Goal: Task Accomplishment & Management: Manage account settings

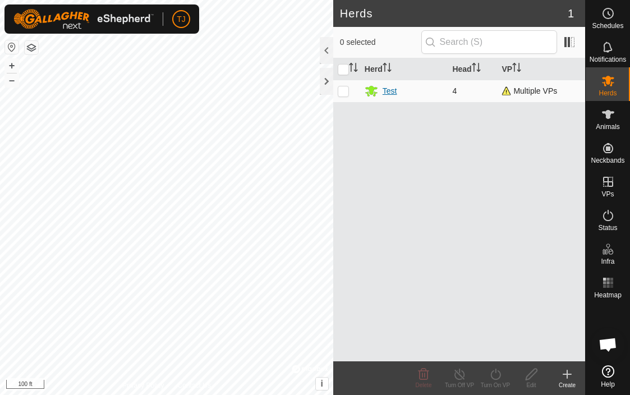
click at [392, 90] on div "Test" at bounding box center [390, 91] width 15 height 12
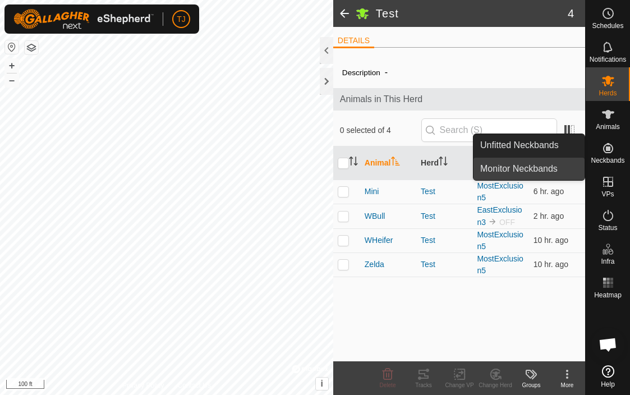
click at [547, 169] on link "Monitor Neckbands" at bounding box center [529, 169] width 111 height 22
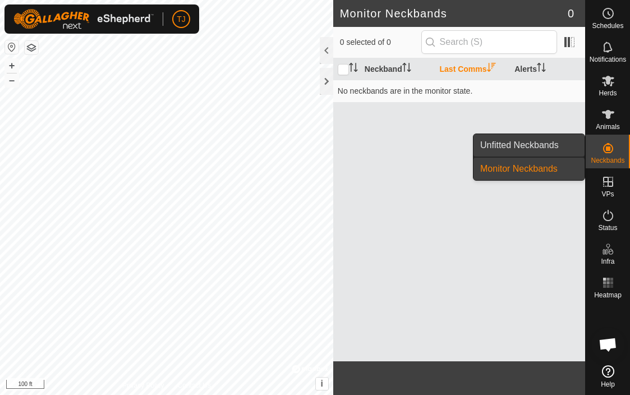
click at [554, 145] on link "Unfitted Neckbands" at bounding box center [529, 145] width 111 height 22
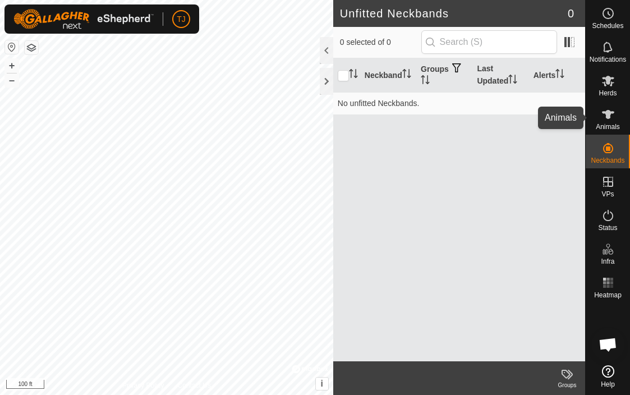
click at [607, 116] on icon at bounding box center [608, 114] width 12 height 9
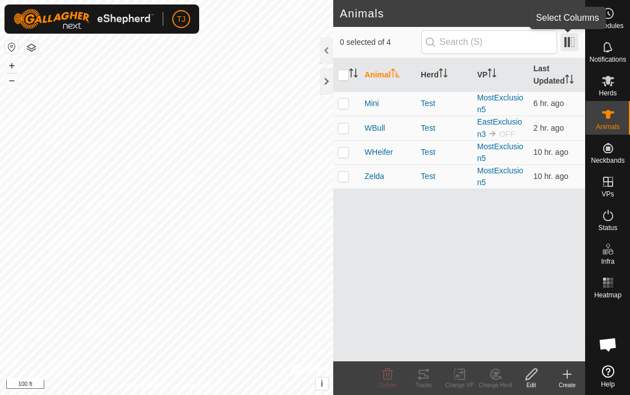
click at [568, 44] on span at bounding box center [570, 42] width 18 height 18
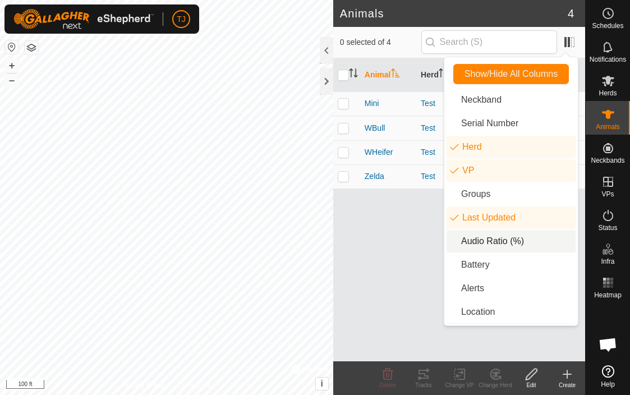
click at [484, 239] on li "Audio Ratio (%)" at bounding box center [511, 241] width 129 height 22
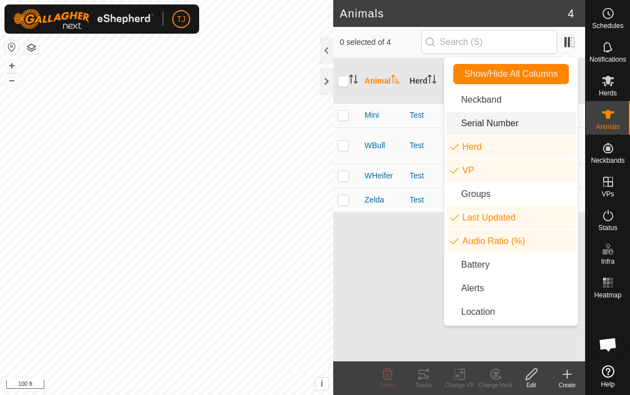
click at [496, 119] on li "Serial Number" at bounding box center [511, 123] width 129 height 22
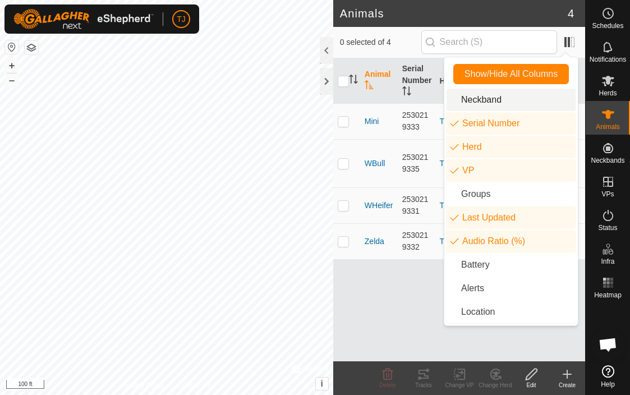
click at [499, 101] on li "Neckband" at bounding box center [511, 100] width 129 height 22
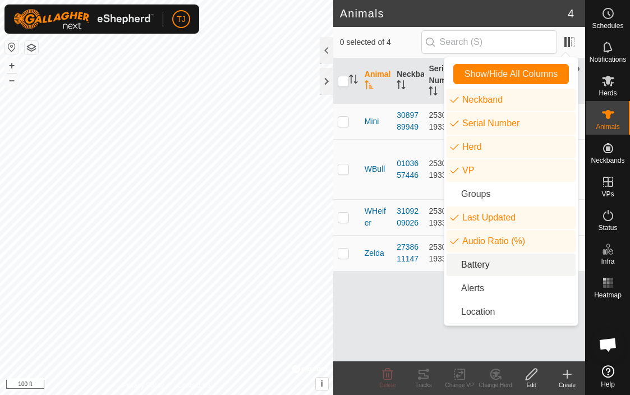
click at [479, 264] on li "Battery" at bounding box center [511, 265] width 129 height 22
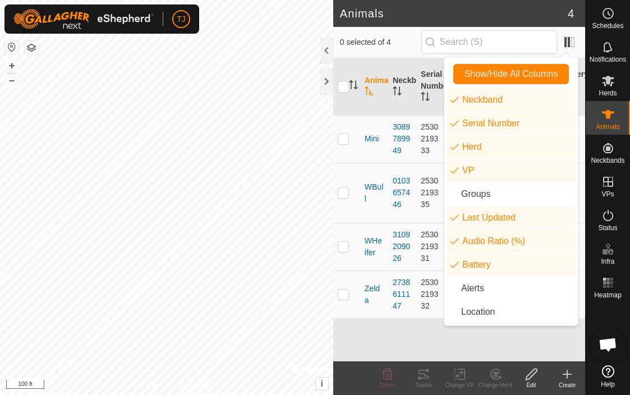
click at [432, 340] on div "Animal Neckband Serial Number Herd VP Last Updated Audio Ratio (%) Battery Mini…" at bounding box center [459, 209] width 252 height 303
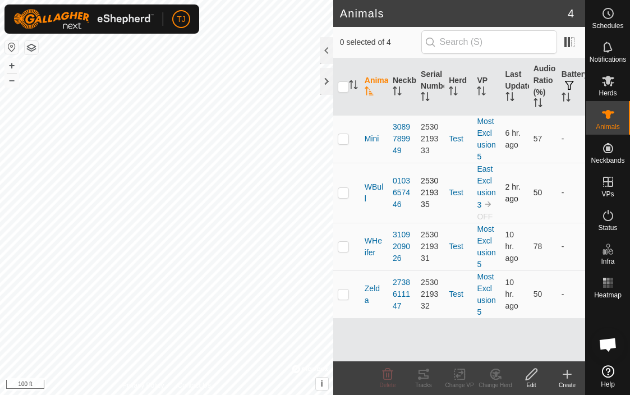
click at [345, 195] on p-checkbox at bounding box center [343, 192] width 11 height 9
checkbox input "true"
click at [464, 381] on div "Change VP" at bounding box center [460, 385] width 36 height 8
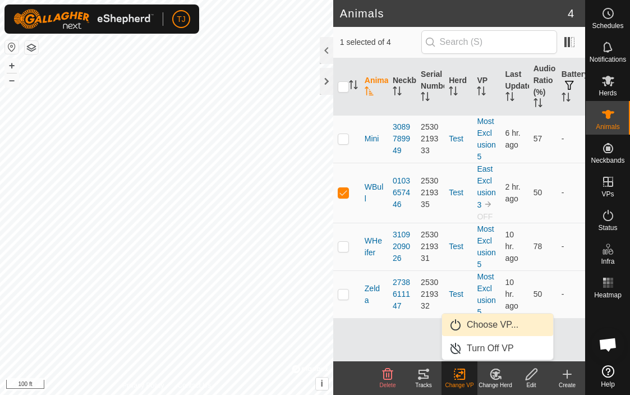
click at [503, 322] on link "Choose VP..." at bounding box center [497, 325] width 111 height 22
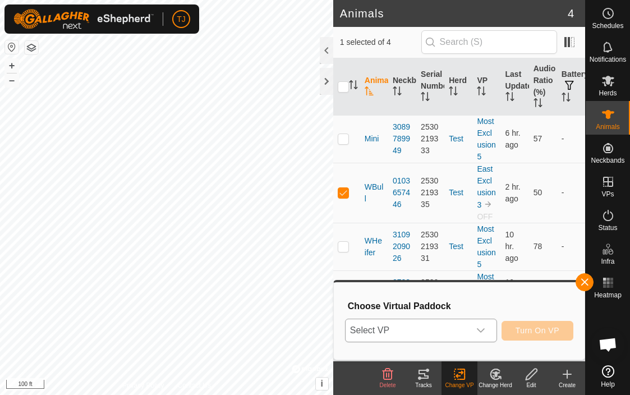
click at [480, 332] on icon "dropdown trigger" at bounding box center [481, 330] width 9 height 9
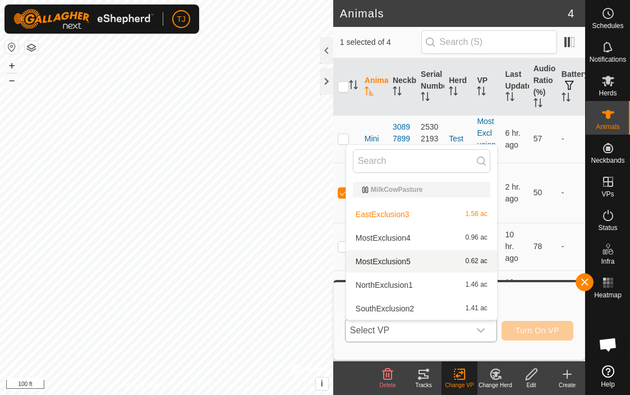
click at [404, 262] on li "MostExclusion5 0.62 ac" at bounding box center [421, 261] width 151 height 22
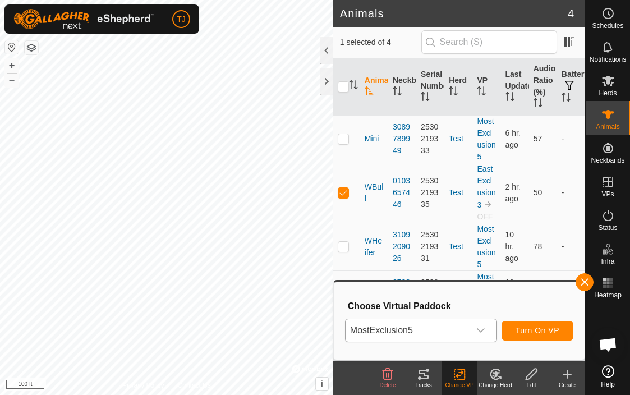
click at [529, 328] on span "Turn On VP" at bounding box center [538, 330] width 44 height 9
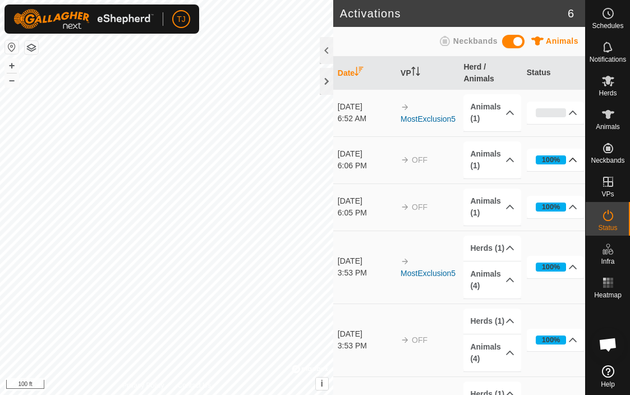
click at [572, 161] on p-accordion-header "100%" at bounding box center [556, 160] width 58 height 22
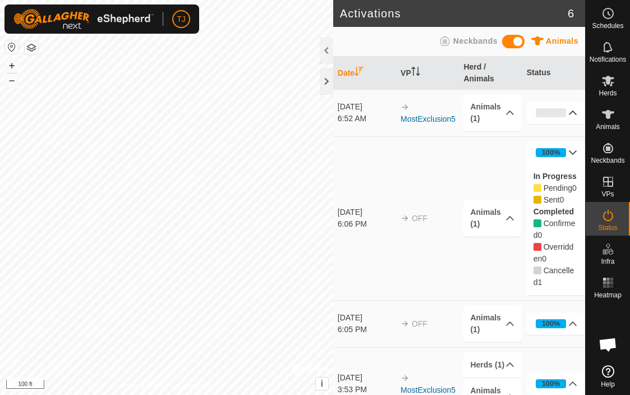
click at [574, 112] on p-accordion-header "0%" at bounding box center [556, 113] width 58 height 22
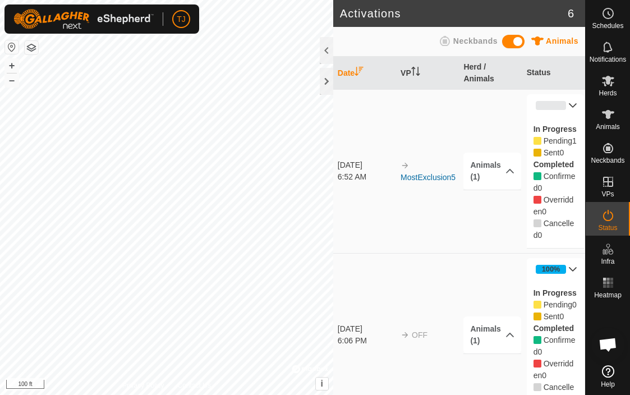
click at [574, 106] on p-accordion-header "0%" at bounding box center [556, 105] width 58 height 22
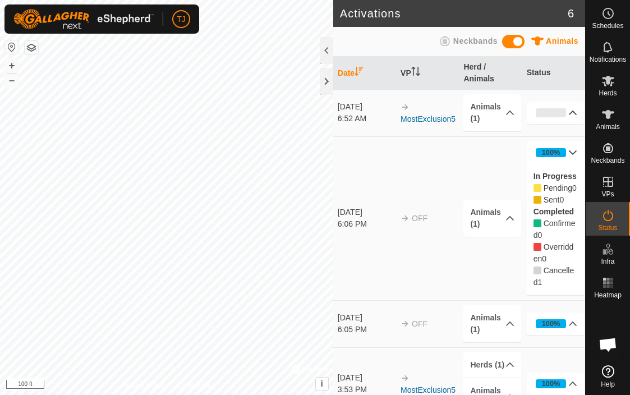
click at [574, 152] on p-accordion-header "100%" at bounding box center [556, 152] width 58 height 22
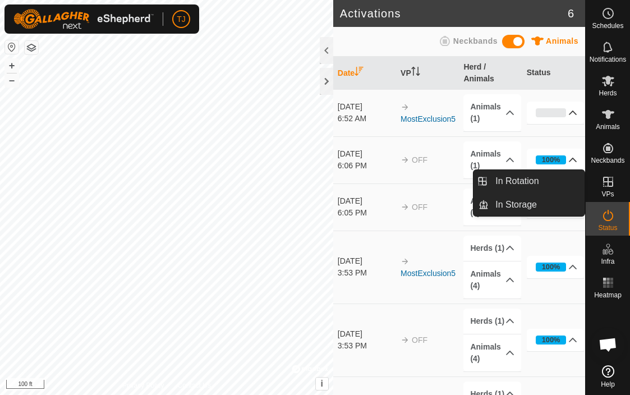
click at [607, 183] on icon at bounding box center [608, 181] width 13 height 13
click at [560, 181] on link "In Rotation" at bounding box center [537, 181] width 96 height 22
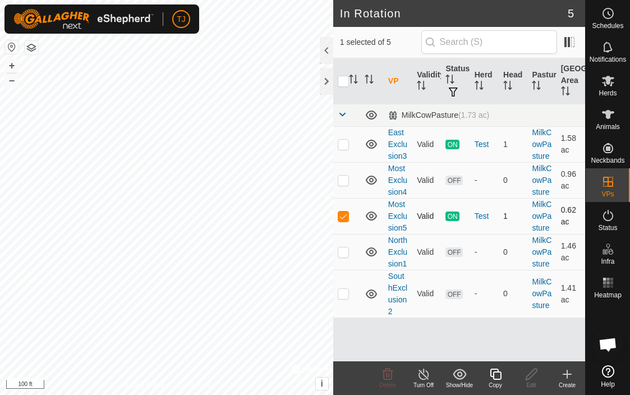
click at [347, 218] on p-checkbox at bounding box center [343, 216] width 11 height 9
checkbox input "false"
click at [345, 145] on p-checkbox at bounding box center [343, 144] width 11 height 9
checkbox input "true"
click at [429, 382] on div "Turn Off" at bounding box center [424, 385] width 36 height 8
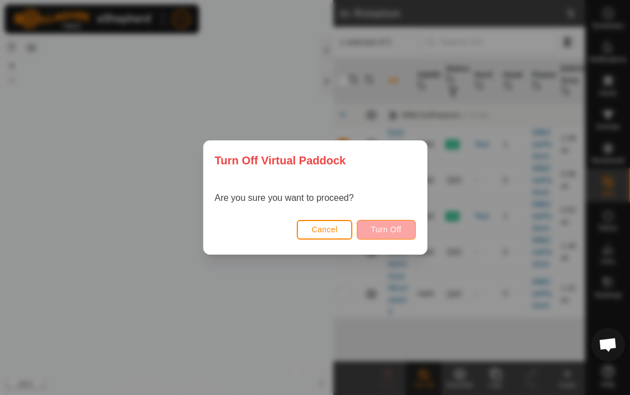
click at [387, 232] on span "Turn Off" at bounding box center [386, 229] width 31 height 9
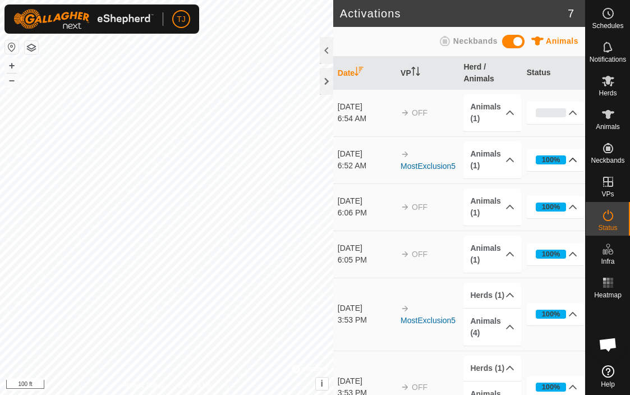
click at [576, 157] on p-accordion-header "100%" at bounding box center [556, 160] width 58 height 22
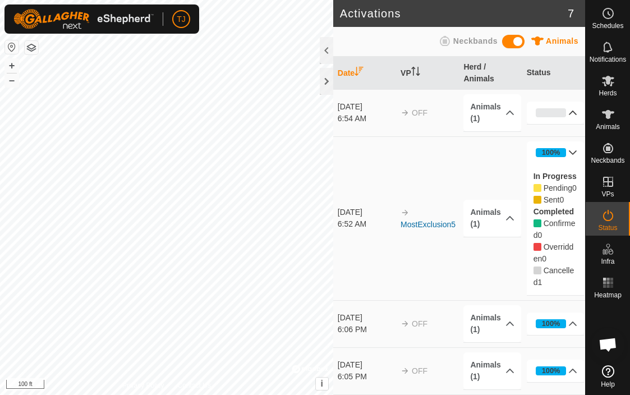
click at [572, 113] on p-accordion-header "0%" at bounding box center [556, 113] width 58 height 22
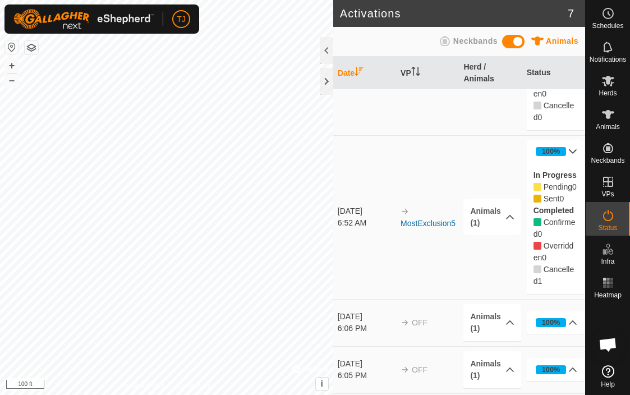
scroll to position [140, 0]
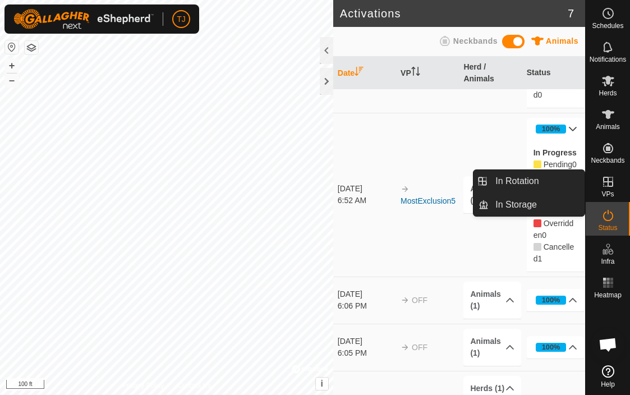
click at [607, 192] on span "VPs" at bounding box center [608, 194] width 12 height 7
click at [546, 185] on link "In Rotation" at bounding box center [537, 181] width 96 height 22
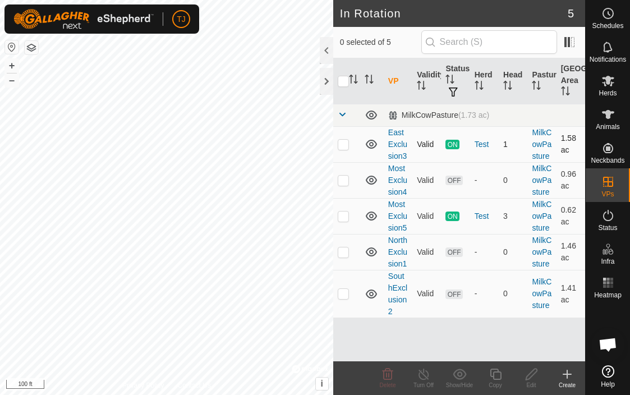
click at [346, 144] on p-checkbox at bounding box center [343, 144] width 11 height 9
checkbox input "true"
click at [423, 376] on icon at bounding box center [424, 374] width 14 height 13
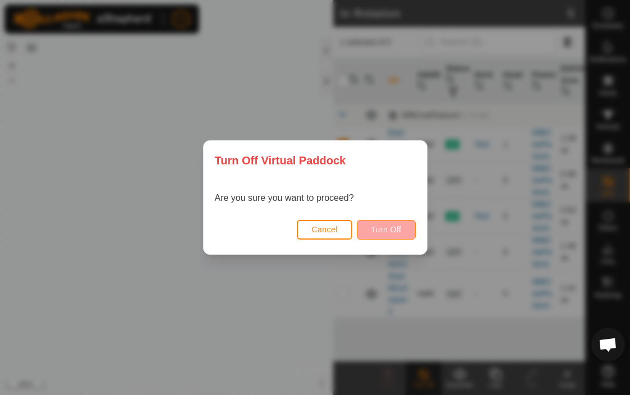
click at [398, 230] on span "Turn Off" at bounding box center [386, 229] width 31 height 9
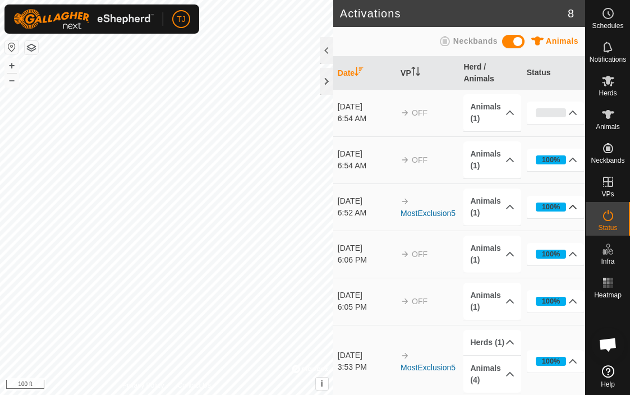
click at [574, 204] on p-accordion-header "100%" at bounding box center [556, 207] width 58 height 22
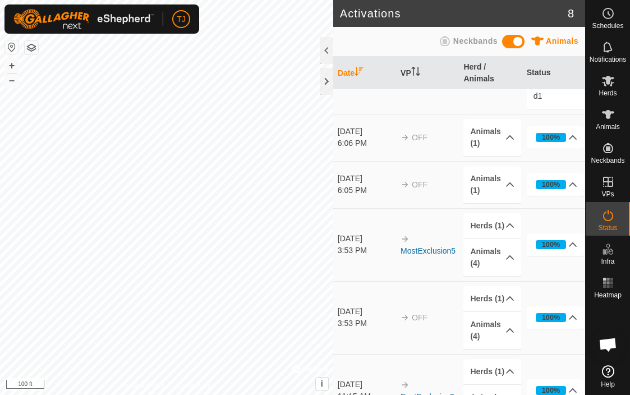
scroll to position [235, 0]
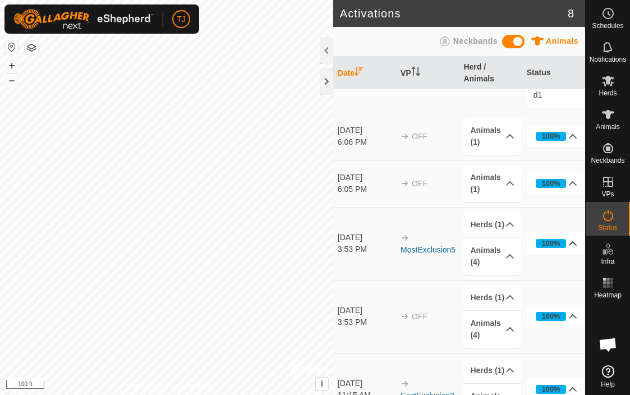
click at [572, 255] on p-accordion-header "100%" at bounding box center [556, 243] width 58 height 22
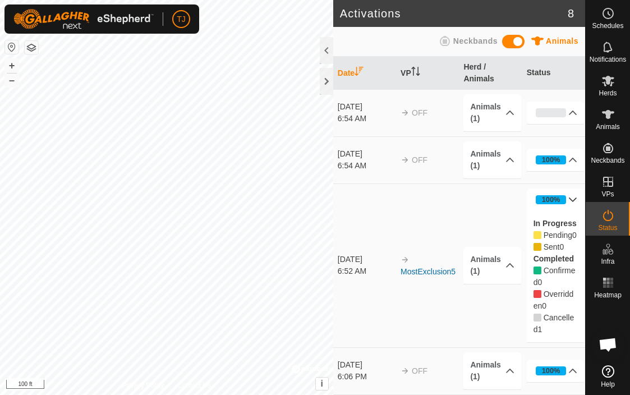
scroll to position [0, 0]
click at [574, 198] on p-accordion-header "100%" at bounding box center [556, 200] width 58 height 22
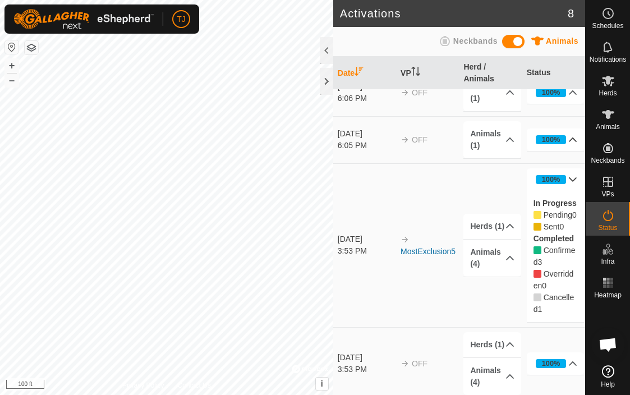
scroll to position [163, 0]
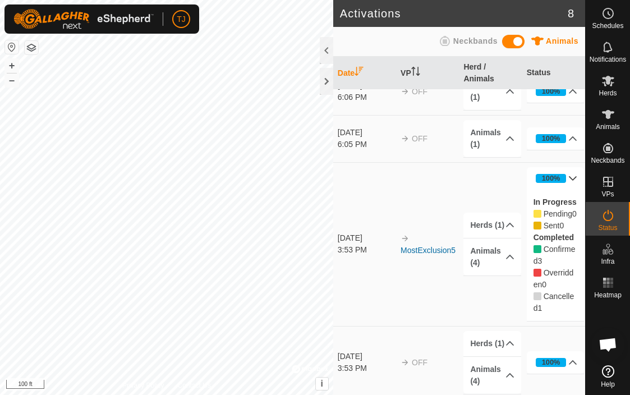
click at [573, 176] on p-accordion-header "100%" at bounding box center [556, 178] width 58 height 22
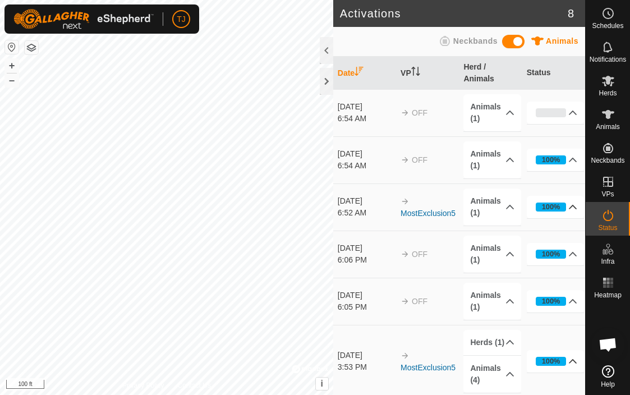
scroll to position [0, 0]
click at [327, 51] on div at bounding box center [326, 50] width 13 height 27
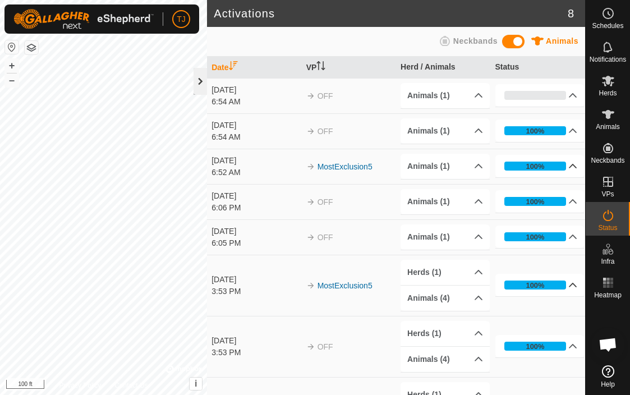
click at [199, 82] on div at bounding box center [200, 81] width 13 height 27
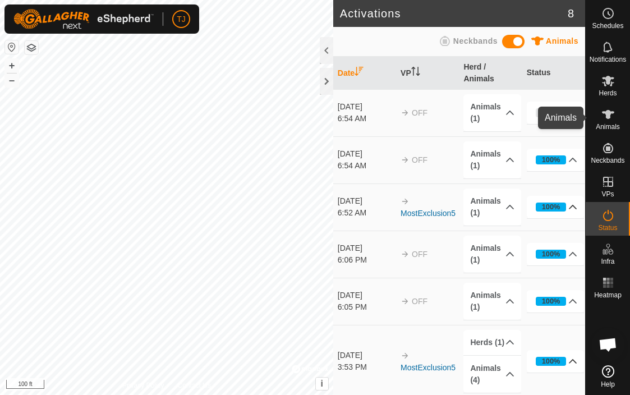
click at [611, 114] on icon at bounding box center [608, 114] width 13 height 13
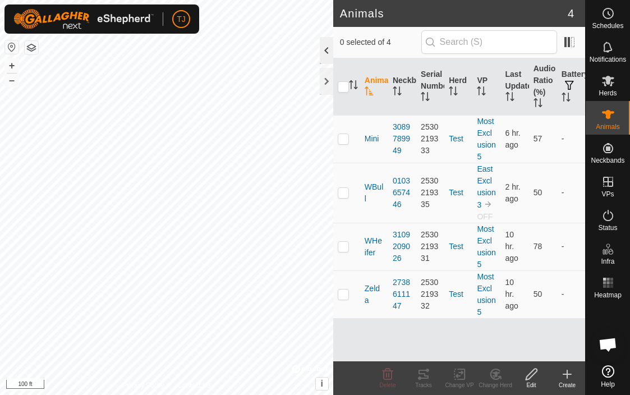
click at [325, 51] on div at bounding box center [326, 50] width 13 height 27
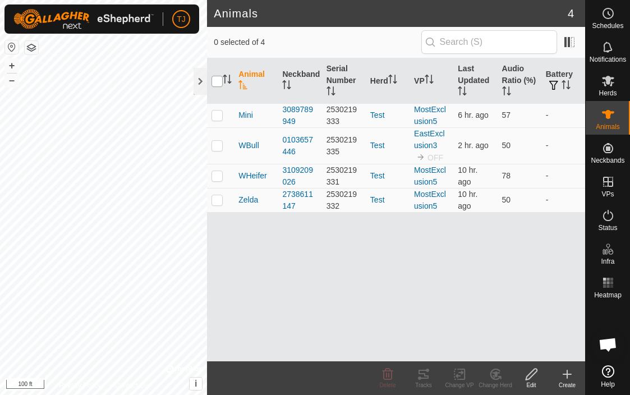
click at [218, 81] on input "checkbox" at bounding box center [217, 81] width 11 height 11
checkbox input "true"
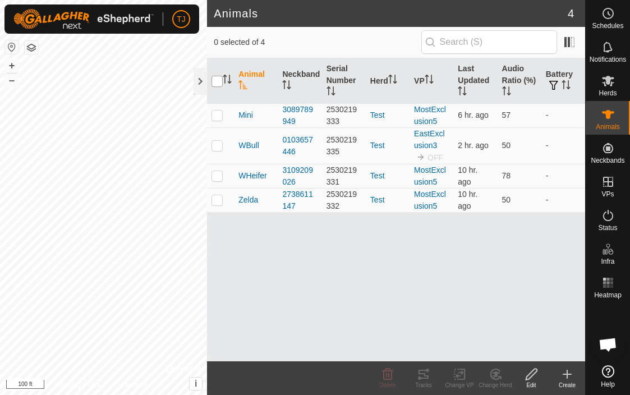
checkbox input "true"
click at [427, 378] on icon at bounding box center [424, 374] width 10 height 9
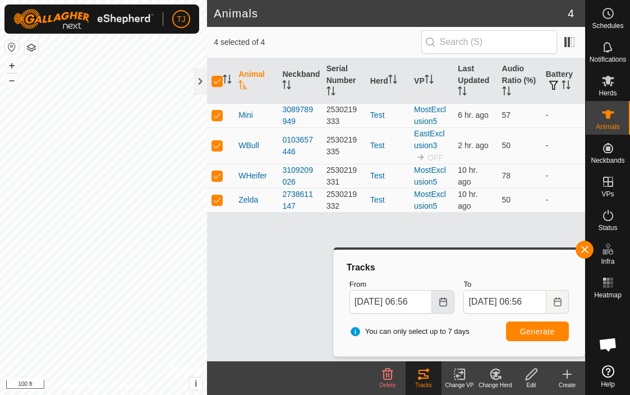
click at [446, 299] on icon "Choose Date" at bounding box center [443, 301] width 9 height 9
click at [536, 329] on span "Generate" at bounding box center [537, 331] width 35 height 9
click at [200, 81] on div at bounding box center [200, 81] width 13 height 27
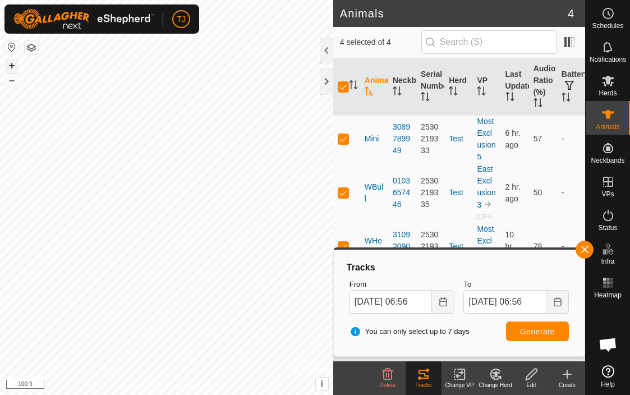
click at [12, 63] on button "+" at bounding box center [11, 65] width 13 height 13
click at [613, 113] on icon at bounding box center [608, 114] width 12 height 9
click at [346, 87] on input "checkbox" at bounding box center [343, 86] width 11 height 11
checkbox input "false"
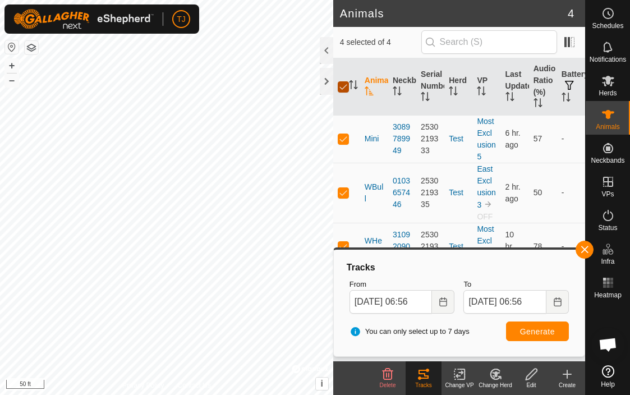
checkbox input "false"
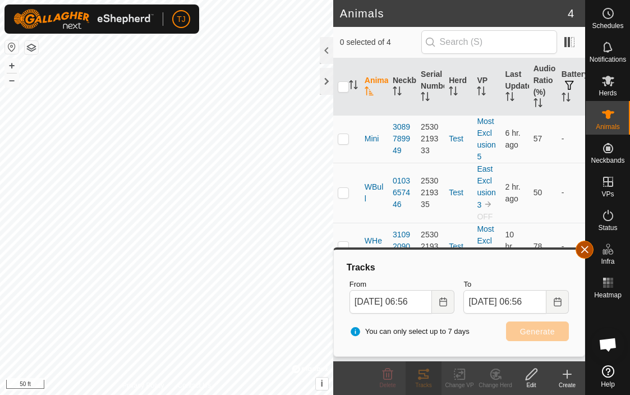
click at [583, 247] on button "button" at bounding box center [585, 250] width 18 height 18
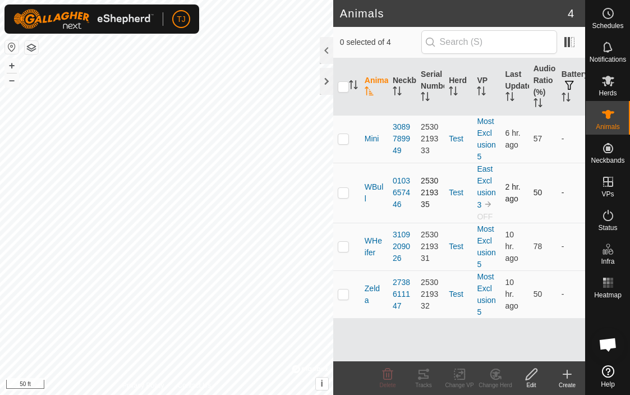
click at [342, 195] on p-checkbox at bounding box center [343, 192] width 11 height 9
checkbox input "true"
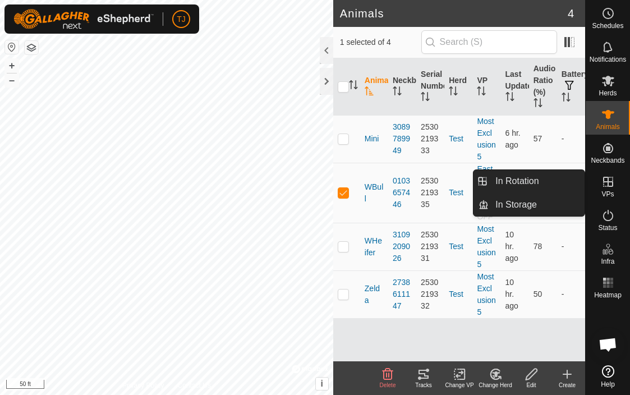
click at [606, 182] on icon at bounding box center [608, 182] width 10 height 10
click at [548, 178] on link "In Rotation" at bounding box center [537, 181] width 96 height 22
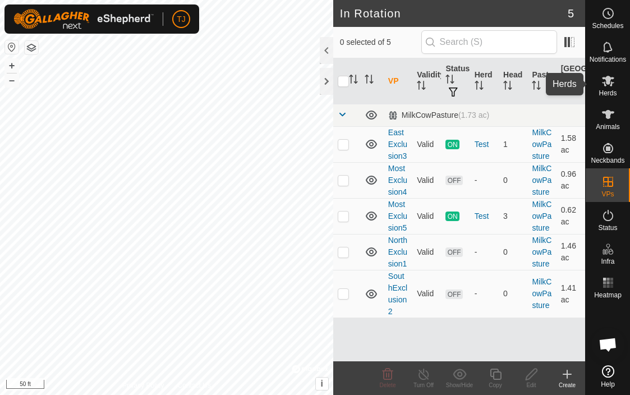
click at [608, 84] on icon at bounding box center [608, 81] width 12 height 11
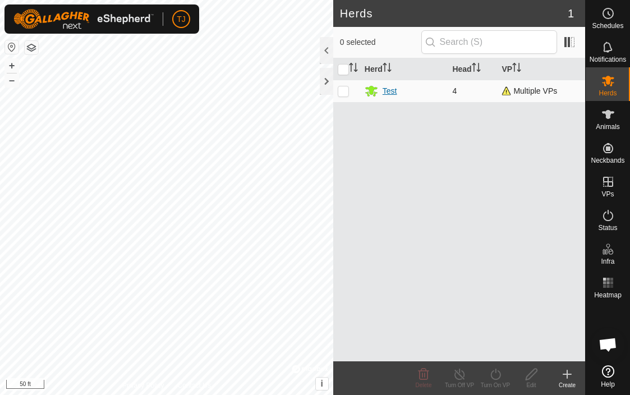
click at [392, 90] on div "Test" at bounding box center [390, 91] width 15 height 12
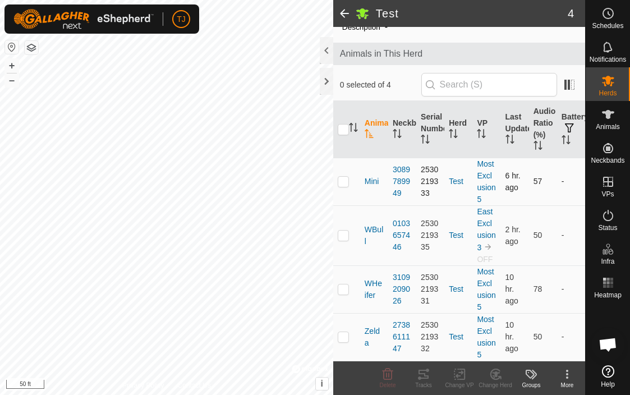
scroll to position [45, 0]
click at [326, 47] on div at bounding box center [326, 50] width 13 height 27
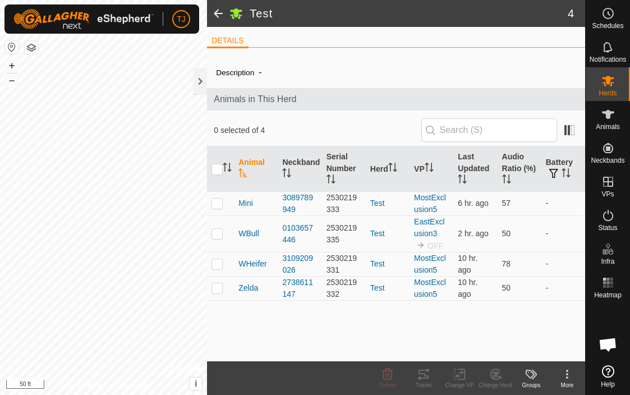
scroll to position [0, 0]
click at [610, 217] on icon at bounding box center [608, 215] width 13 height 13
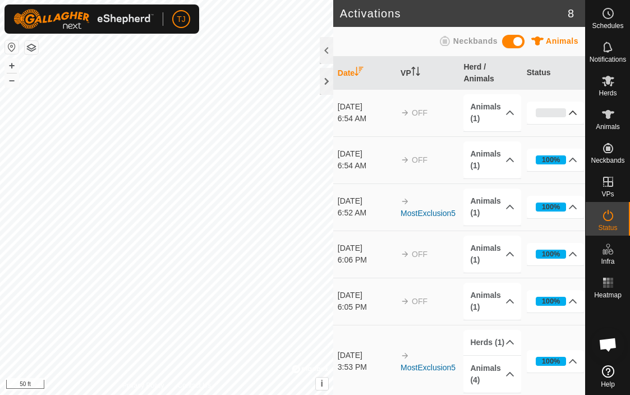
click at [575, 111] on p-accordion-header "0%" at bounding box center [556, 113] width 58 height 22
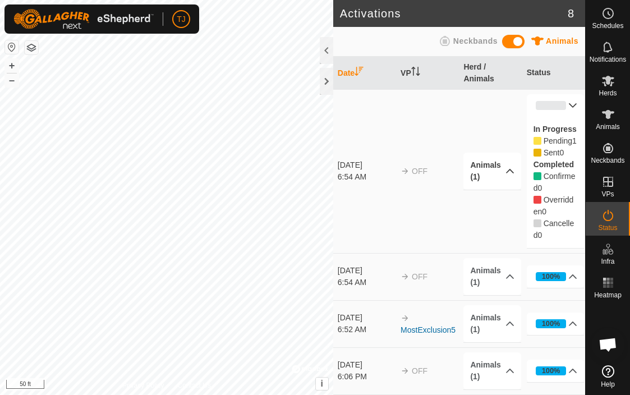
click at [512, 175] on p-accordion-header "Animals (1)" at bounding box center [493, 171] width 58 height 37
click at [512, 157] on p-accordion-header "Animals (1)" at bounding box center [493, 156] width 58 height 37
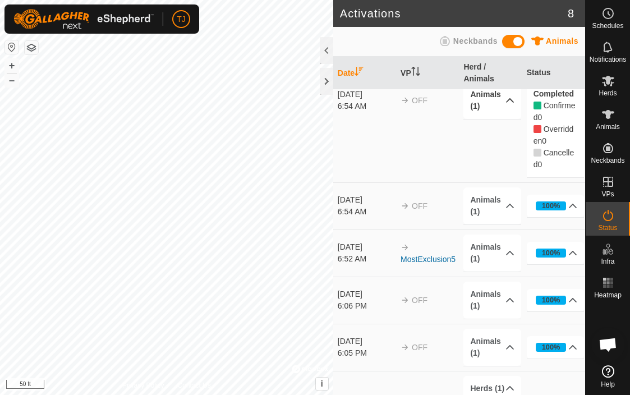
scroll to position [72, 0]
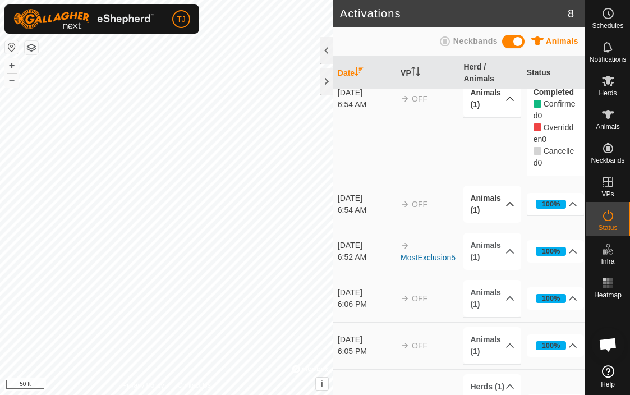
click at [511, 219] on p-accordion-header "Animals (1)" at bounding box center [493, 204] width 58 height 37
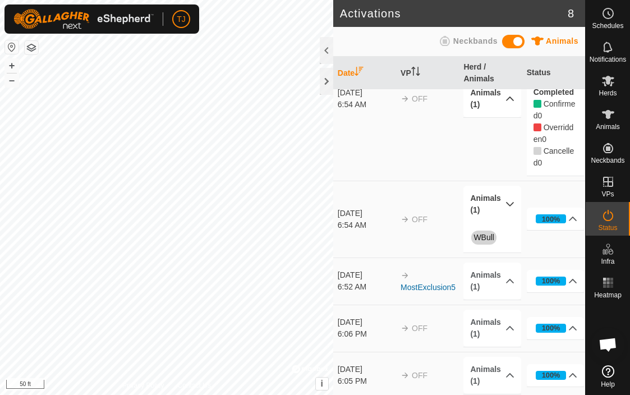
click at [512, 217] on p-accordion-header "Animals (1)" at bounding box center [493, 204] width 58 height 37
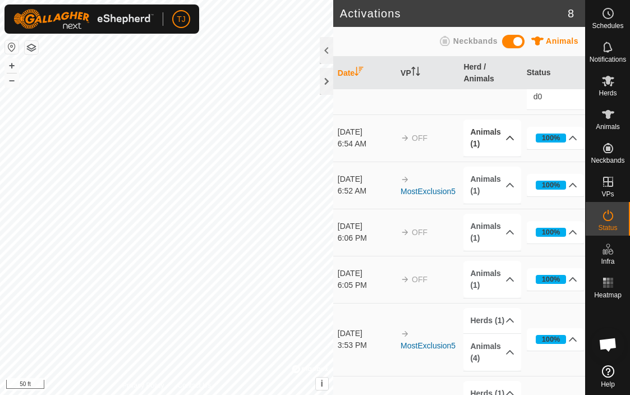
scroll to position [141, 0]
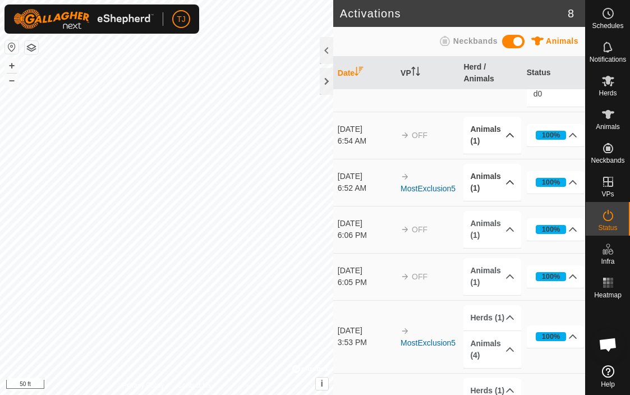
click at [514, 193] on p-accordion-header "Animals (1)" at bounding box center [493, 182] width 58 height 37
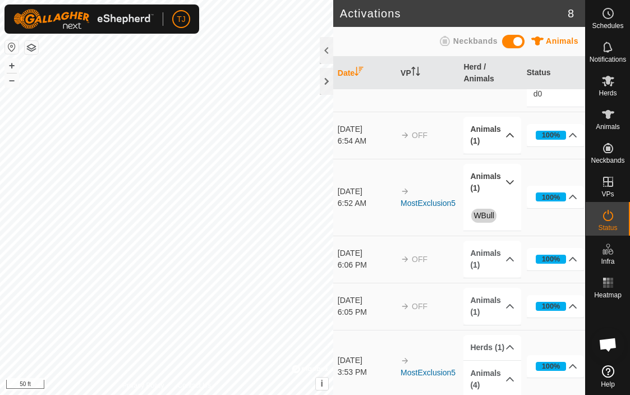
click at [511, 195] on p-accordion-header "Animals (1)" at bounding box center [493, 182] width 58 height 37
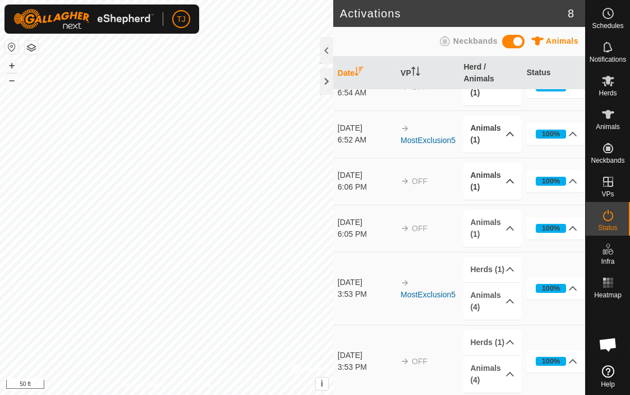
scroll to position [204, 0]
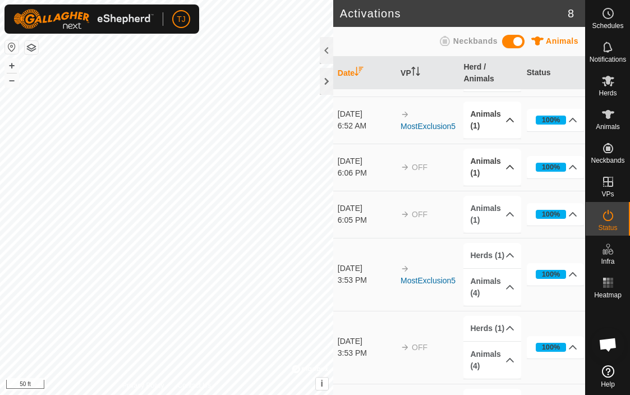
click at [509, 175] on p-accordion-header "Animals (1)" at bounding box center [493, 167] width 58 height 37
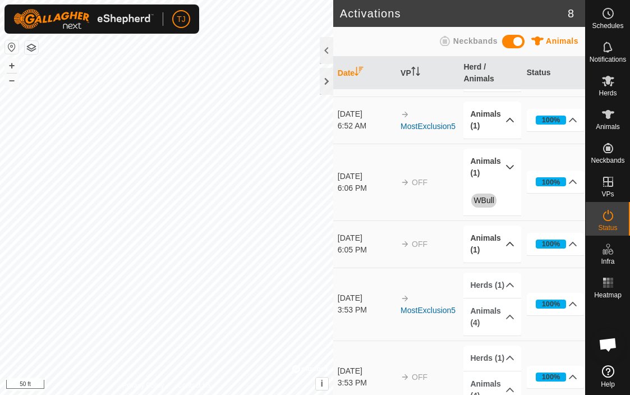
click at [512, 255] on p-accordion-header "Animals (1)" at bounding box center [493, 244] width 58 height 37
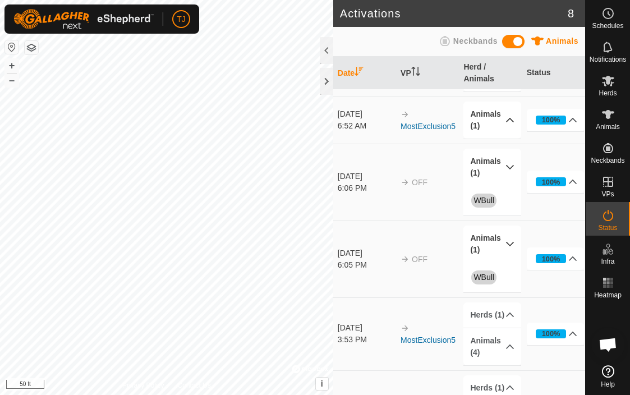
click at [512, 255] on p-accordion-header "Animals (1)" at bounding box center [493, 244] width 58 height 37
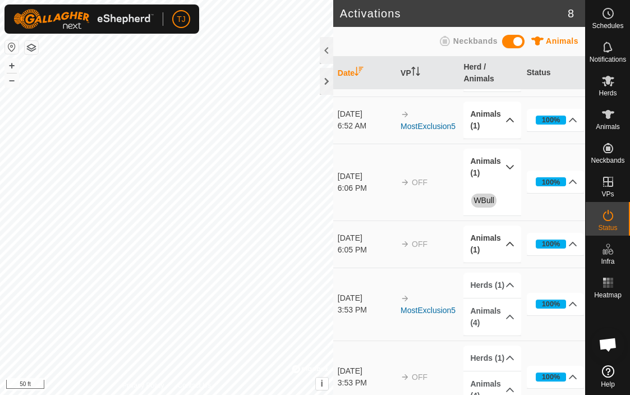
click at [512, 179] on p-accordion-header "Animals (1)" at bounding box center [493, 167] width 58 height 37
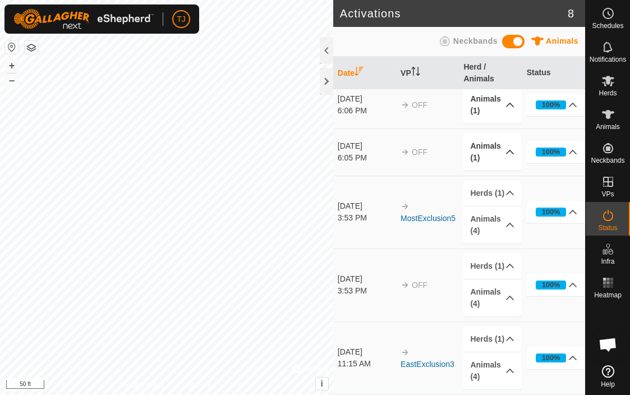
scroll to position [278, 0]
click at [508, 298] on p-accordion-header "Animals (4)" at bounding box center [493, 298] width 58 height 37
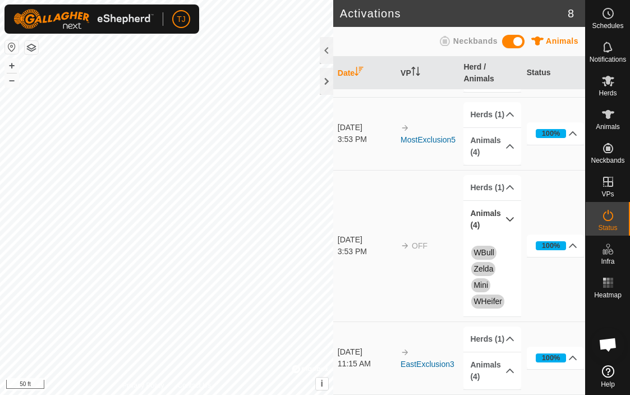
scroll to position [356, 0]
click at [511, 183] on p-accordion-header "Herds (1)" at bounding box center [493, 187] width 58 height 25
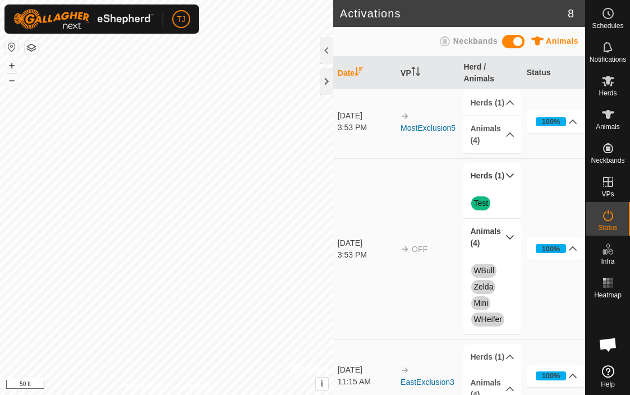
click at [511, 184] on p-accordion-header "Herds (1)" at bounding box center [493, 175] width 58 height 25
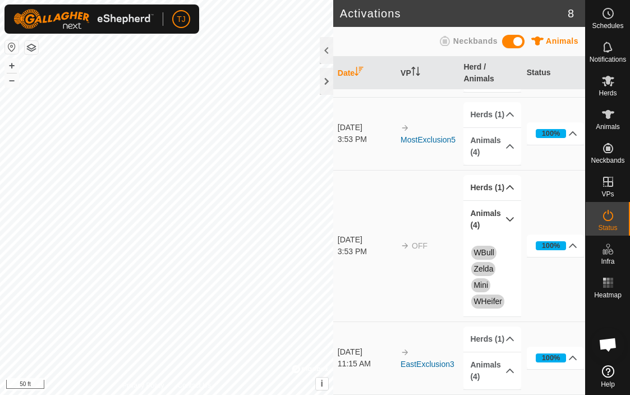
click at [511, 213] on p-accordion-header "Animals (4)" at bounding box center [493, 219] width 58 height 37
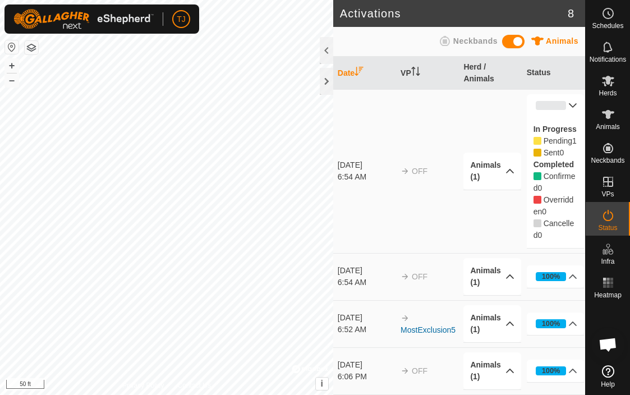
scroll to position [0, 0]
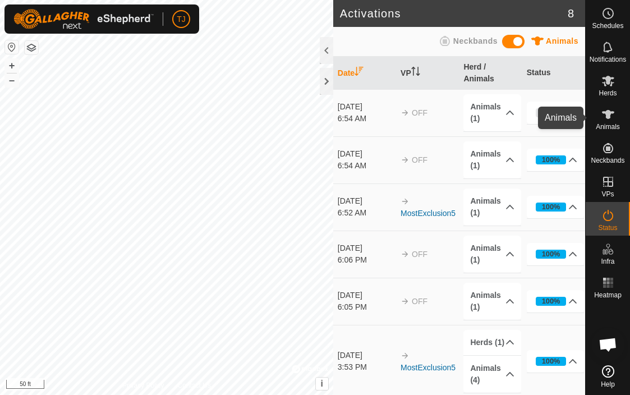
click at [609, 121] on es-animals-svg-icon at bounding box center [608, 115] width 20 height 18
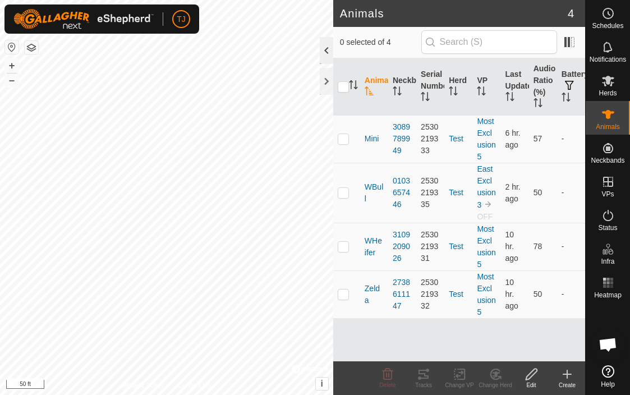
click at [327, 43] on div at bounding box center [326, 50] width 13 height 27
click at [325, 52] on div at bounding box center [326, 50] width 13 height 27
